Goal: Task Accomplishment & Management: Complete application form

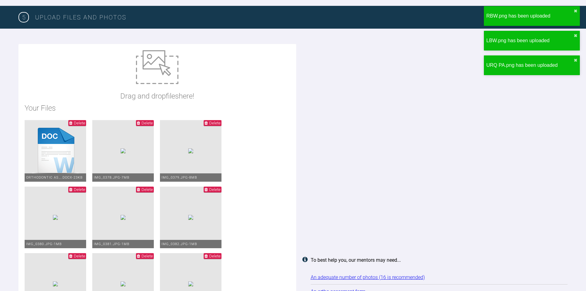
scroll to position [678, 0]
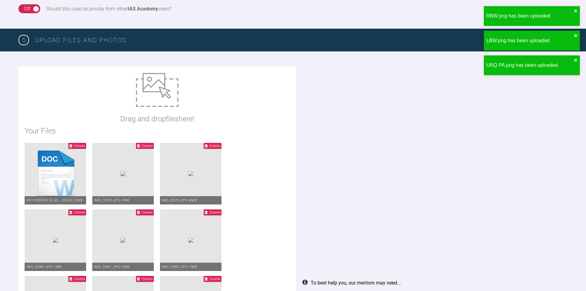
click at [77, 145] on span "Delete" at bounding box center [79, 145] width 11 height 5
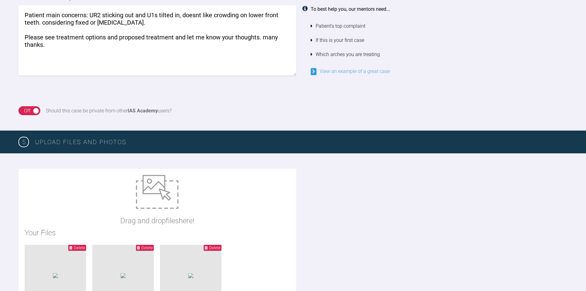
scroll to position [617, 0]
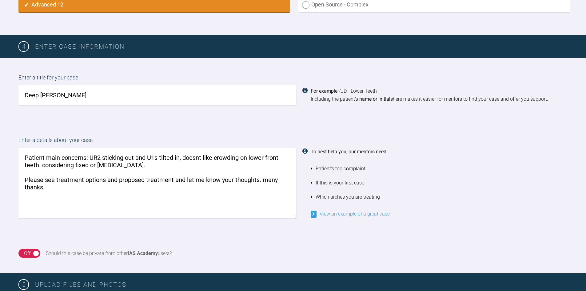
scroll to position [370, 0]
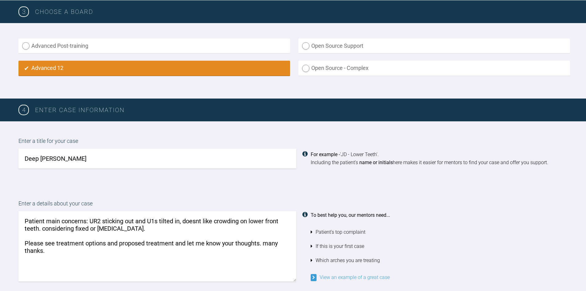
drag, startPoint x: 126, startPoint y: 231, endPoint x: 75, endPoint y: 232, distance: 50.8
click at [75, 232] on textarea "Patient main concerns: UR2 sticking out and U1s tilted in, doesnt like crowding…" at bounding box center [157, 246] width 278 height 70
click at [147, 250] on textarea "Patient main concerns: UR2 sticking out and U1s tilted in, doesnt like crowding…" at bounding box center [157, 246] width 278 height 70
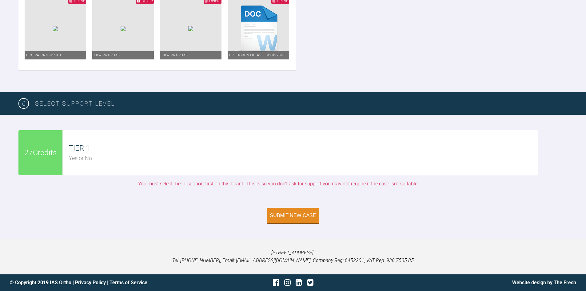
scroll to position [1289, 0]
type textarea "Patient main concerns: UR2 sticking out and U1s tilted in, doesnt like crowding…"
click at [167, 162] on div "Yes or No" at bounding box center [303, 158] width 469 height 9
click at [302, 217] on div "Submit New Case" at bounding box center [293, 216] width 46 height 6
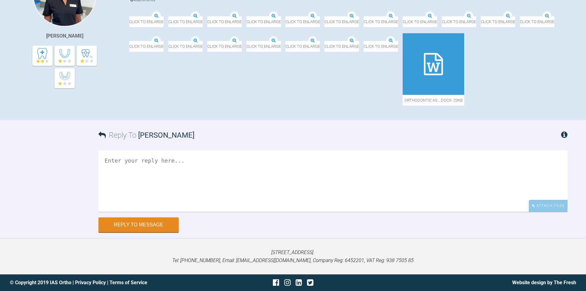
scroll to position [357, 0]
